Goal: Task Accomplishment & Management: Use online tool/utility

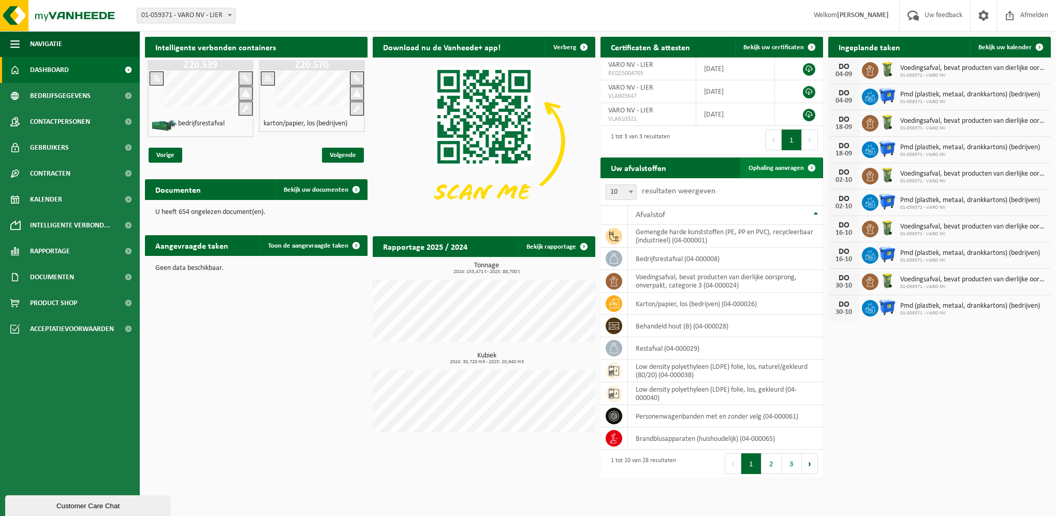
click at [802, 170] on span at bounding box center [812, 167] width 21 height 21
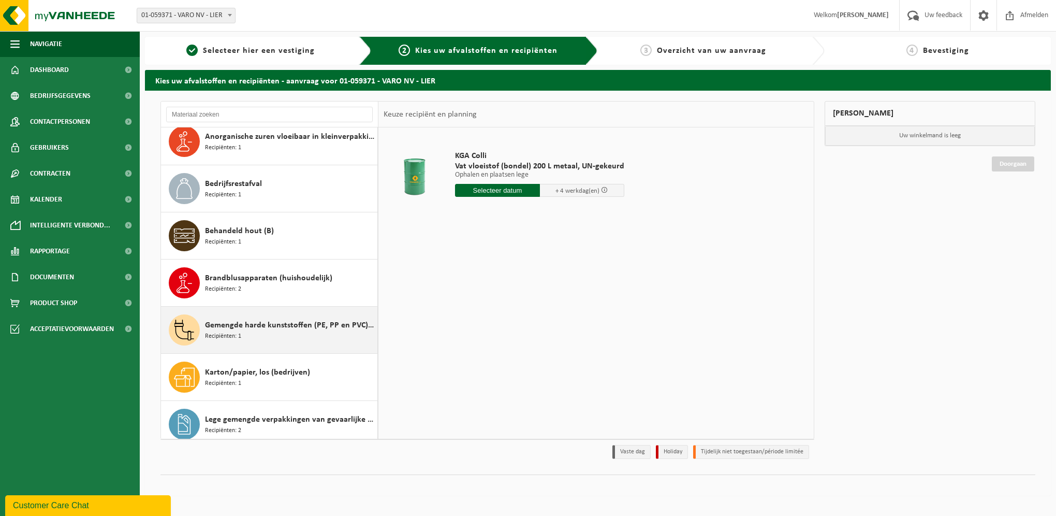
click at [267, 323] on span "Gemengde harde kunststoffen (PE, PP en PVC), recycleerbaar (industrieel)" at bounding box center [290, 325] width 170 height 12
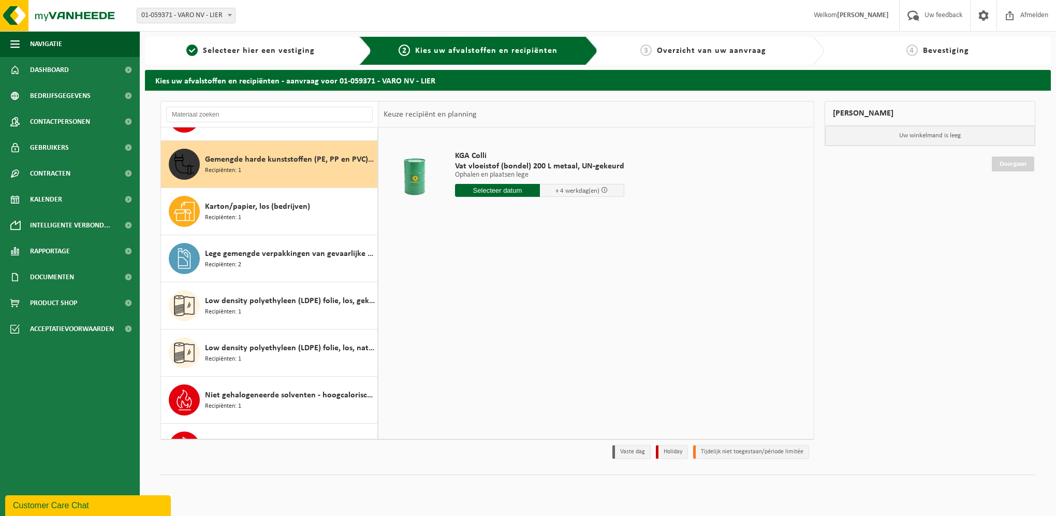
scroll to position [282, 0]
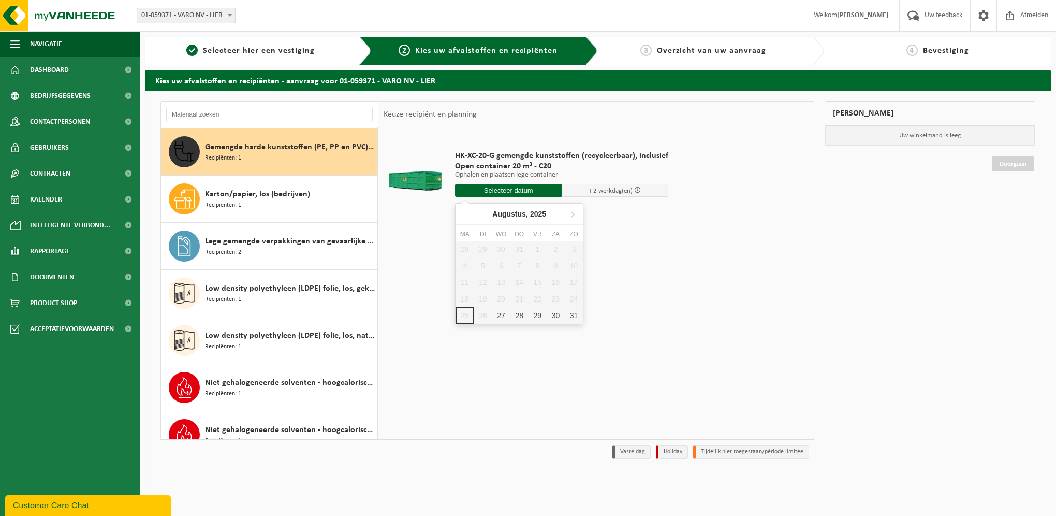
click at [514, 192] on input "text" at bounding box center [508, 190] width 107 height 13
click at [500, 313] on div "27" at bounding box center [501, 315] width 18 height 17
type input "Van 2025-08-27"
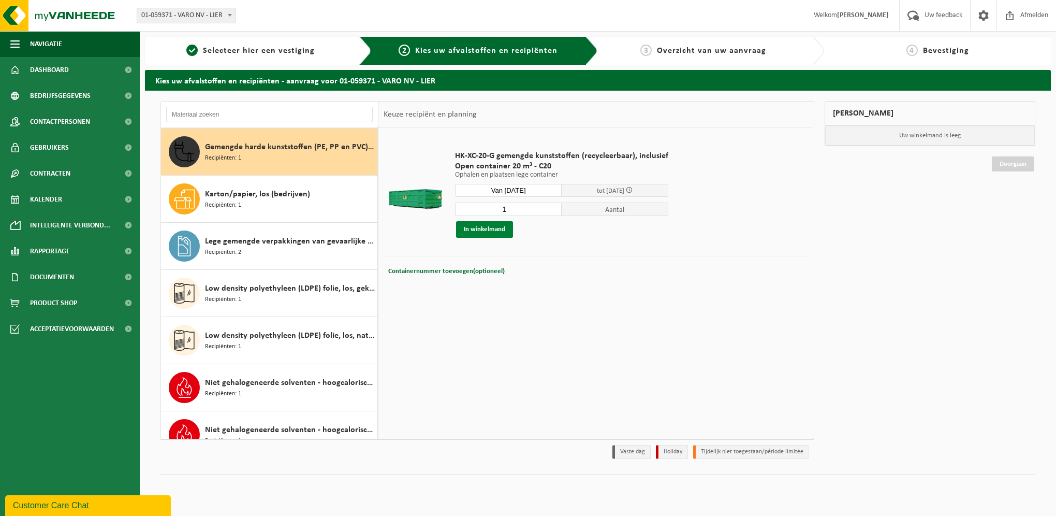
click at [465, 227] on button "In winkelmand" at bounding box center [484, 229] width 57 height 17
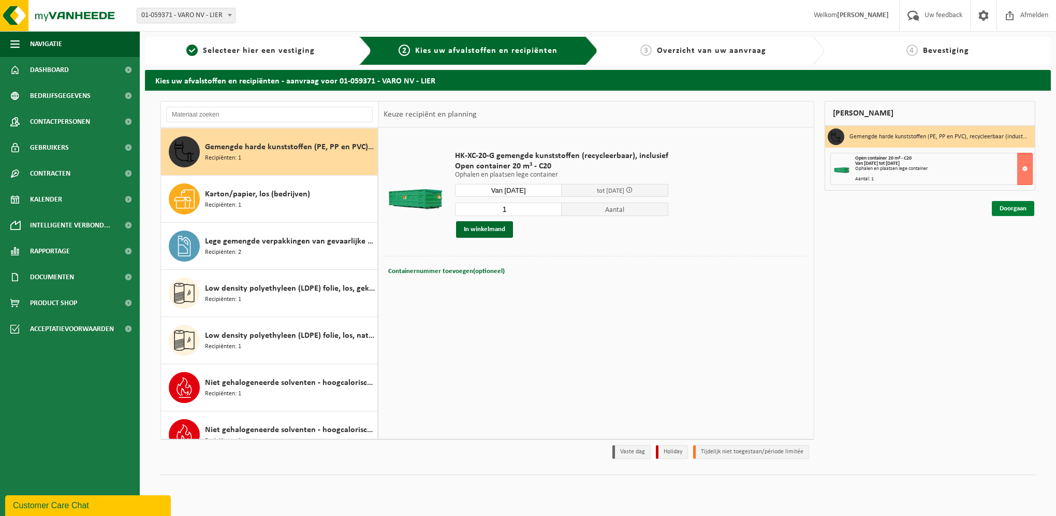
click at [1001, 209] on link "Doorgaan" at bounding box center [1013, 208] width 42 height 15
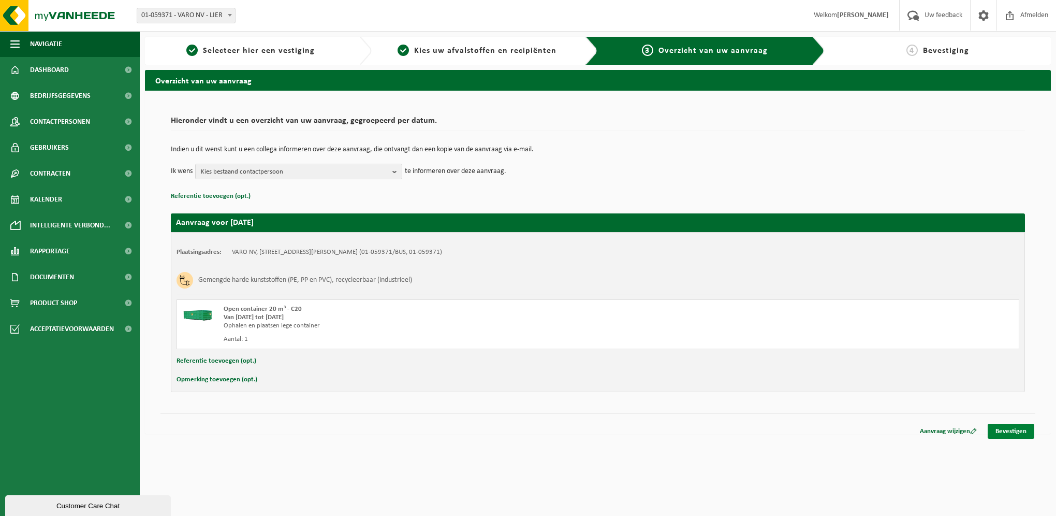
click at [1031, 432] on link "Bevestigen" at bounding box center [1011, 431] width 47 height 15
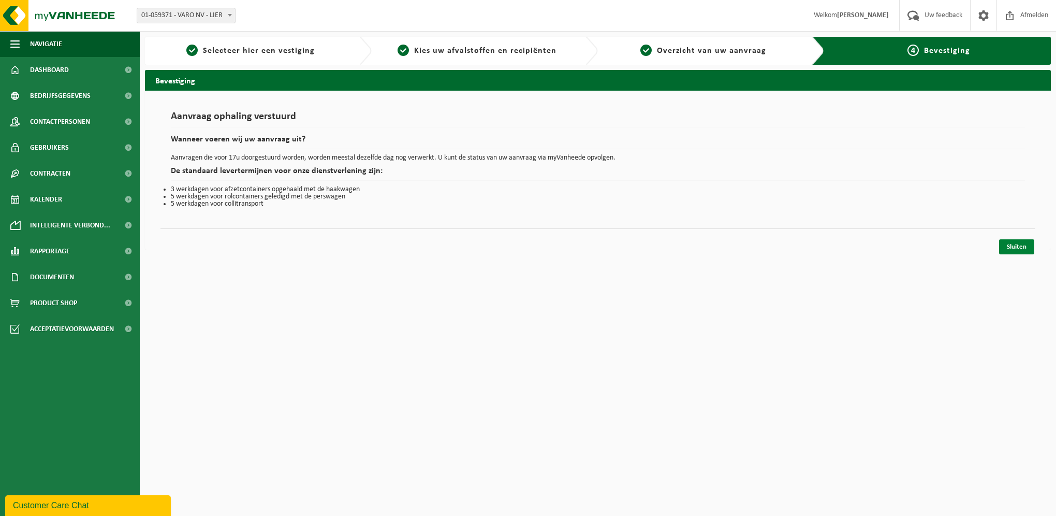
click at [1018, 243] on link "Sluiten" at bounding box center [1016, 246] width 35 height 15
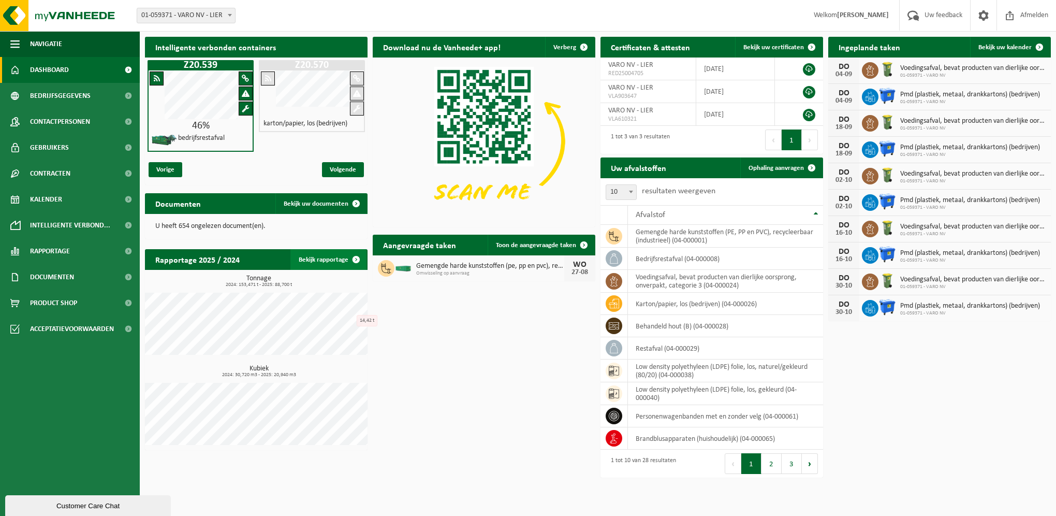
click at [321, 260] on link "Bekijk rapportage" at bounding box center [328, 259] width 76 height 21
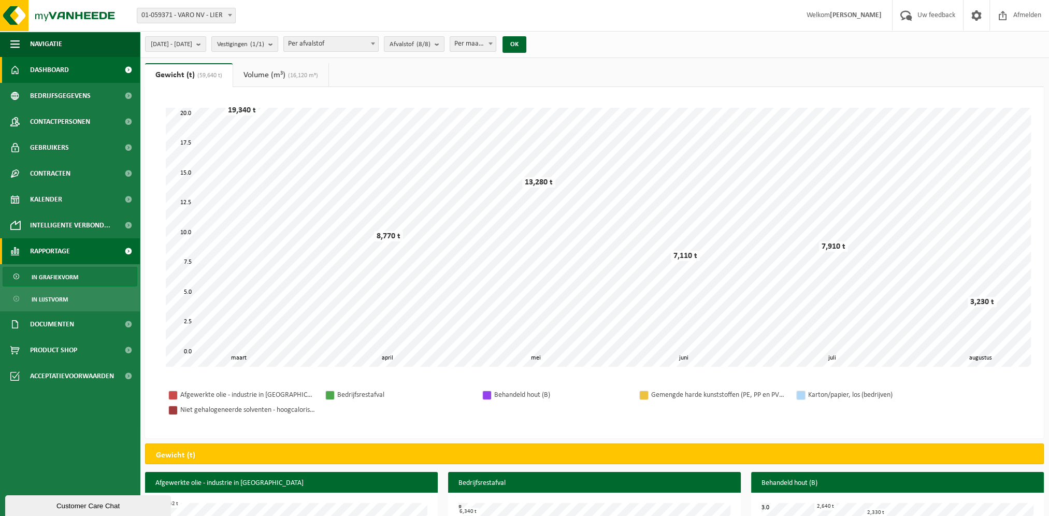
click at [80, 72] on link "Dashboard" at bounding box center [70, 70] width 140 height 26
